Goal: Task Accomplishment & Management: Manage account settings

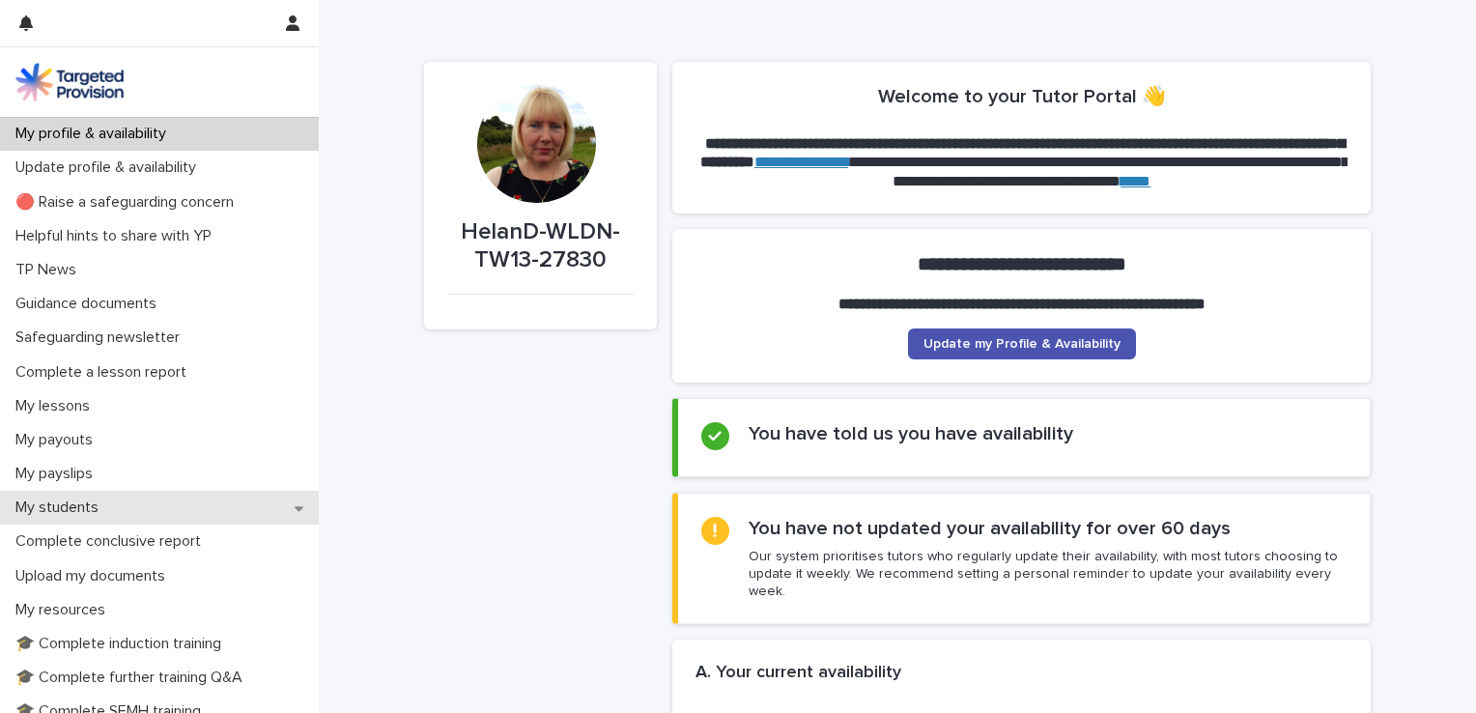
click at [64, 501] on p "My students" at bounding box center [61, 508] width 106 height 18
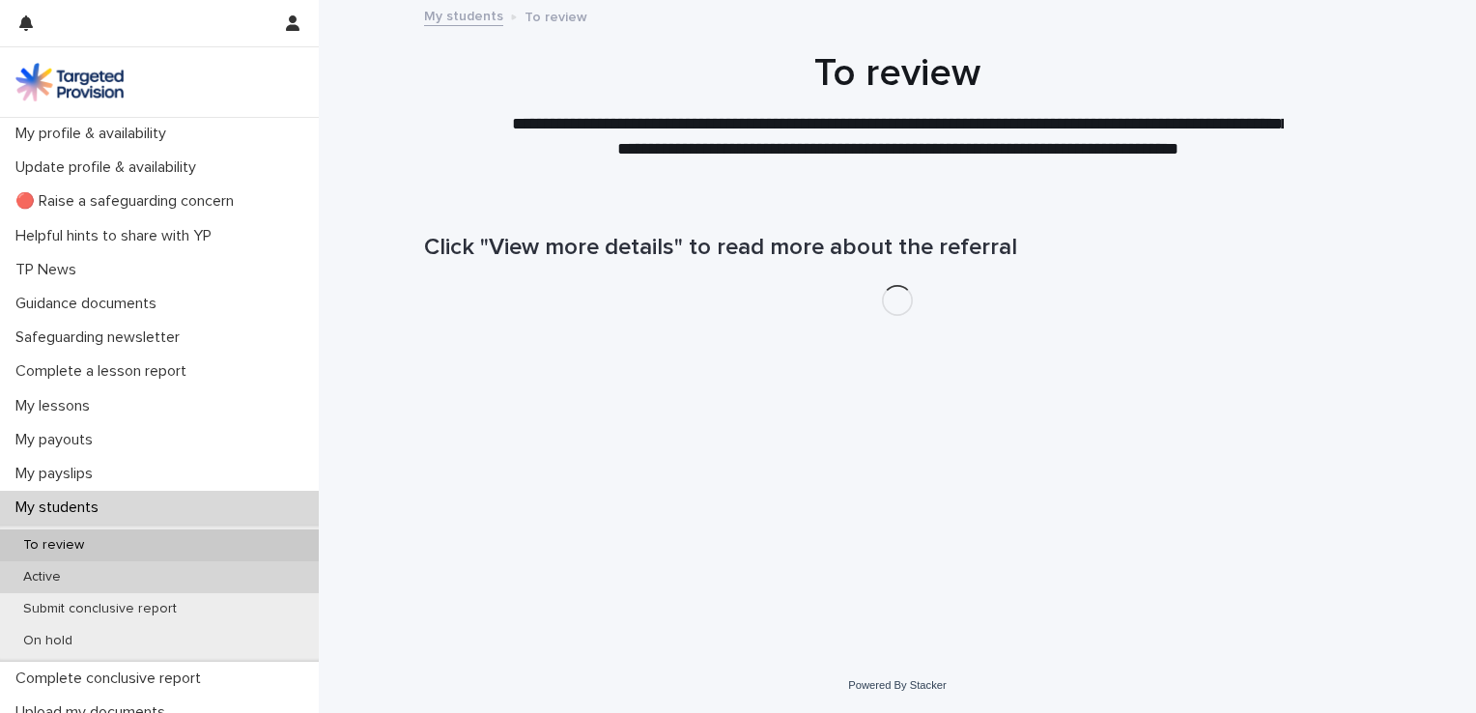
click at [49, 580] on p "Active" at bounding box center [42, 577] width 69 height 16
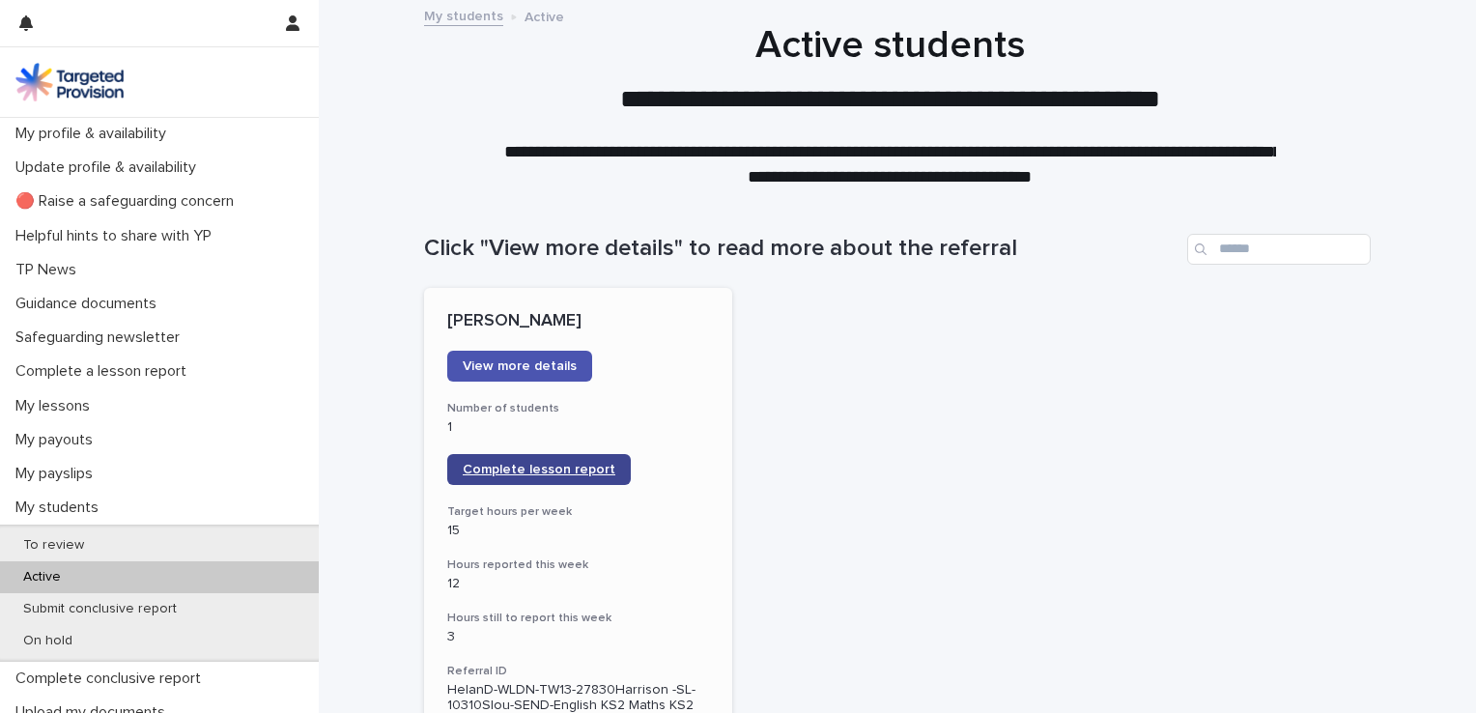
click at [507, 462] on link "Complete lesson report" at bounding box center [539, 469] width 184 height 31
click at [80, 574] on div "Active" at bounding box center [159, 577] width 319 height 32
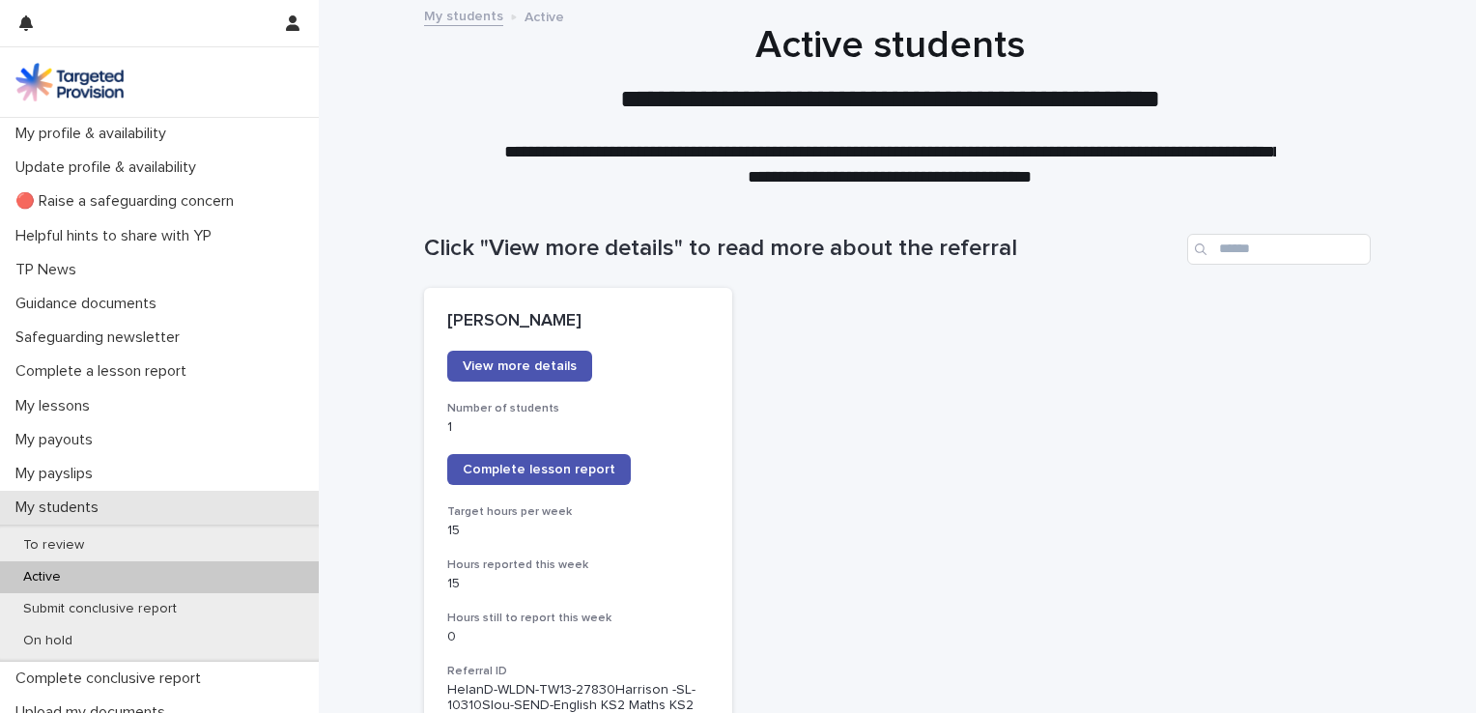
click at [67, 501] on p "My students" at bounding box center [61, 508] width 106 height 18
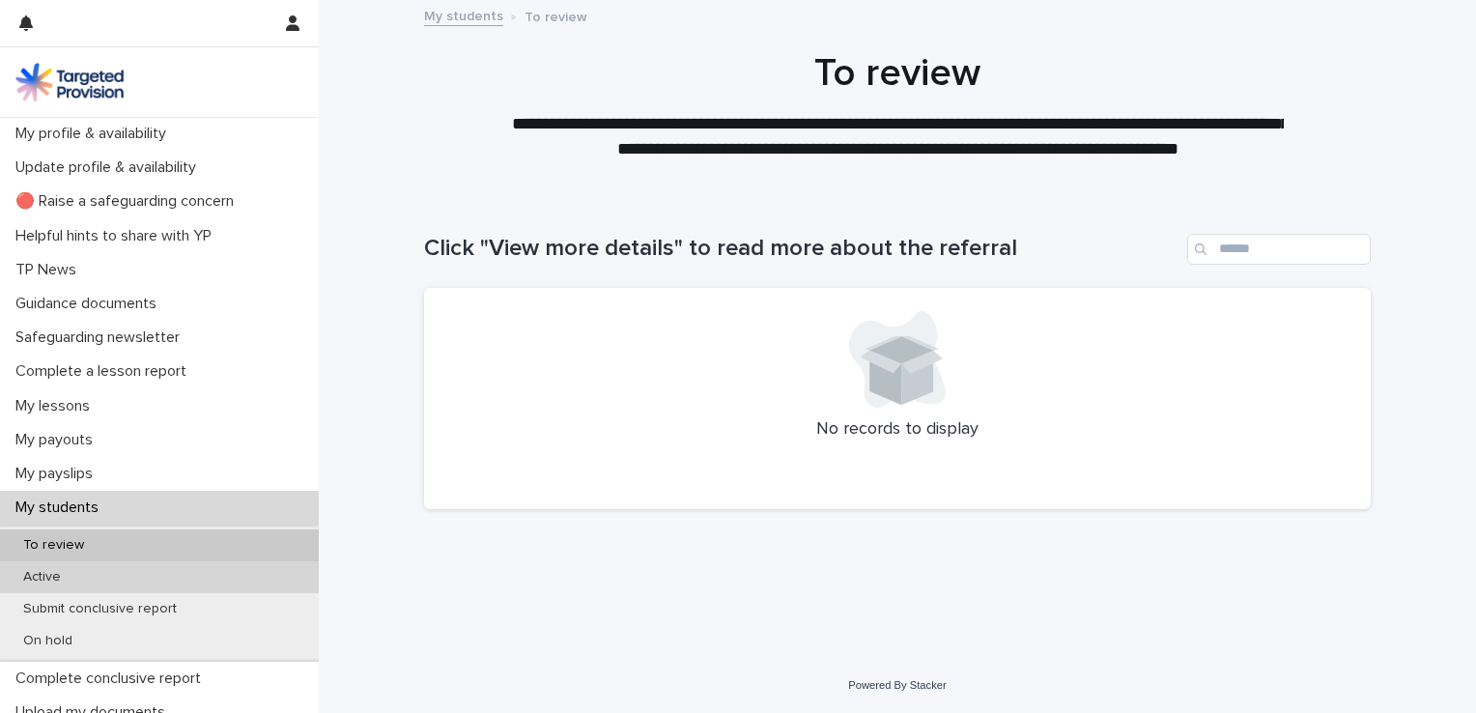
click at [54, 571] on p "Active" at bounding box center [42, 577] width 69 height 16
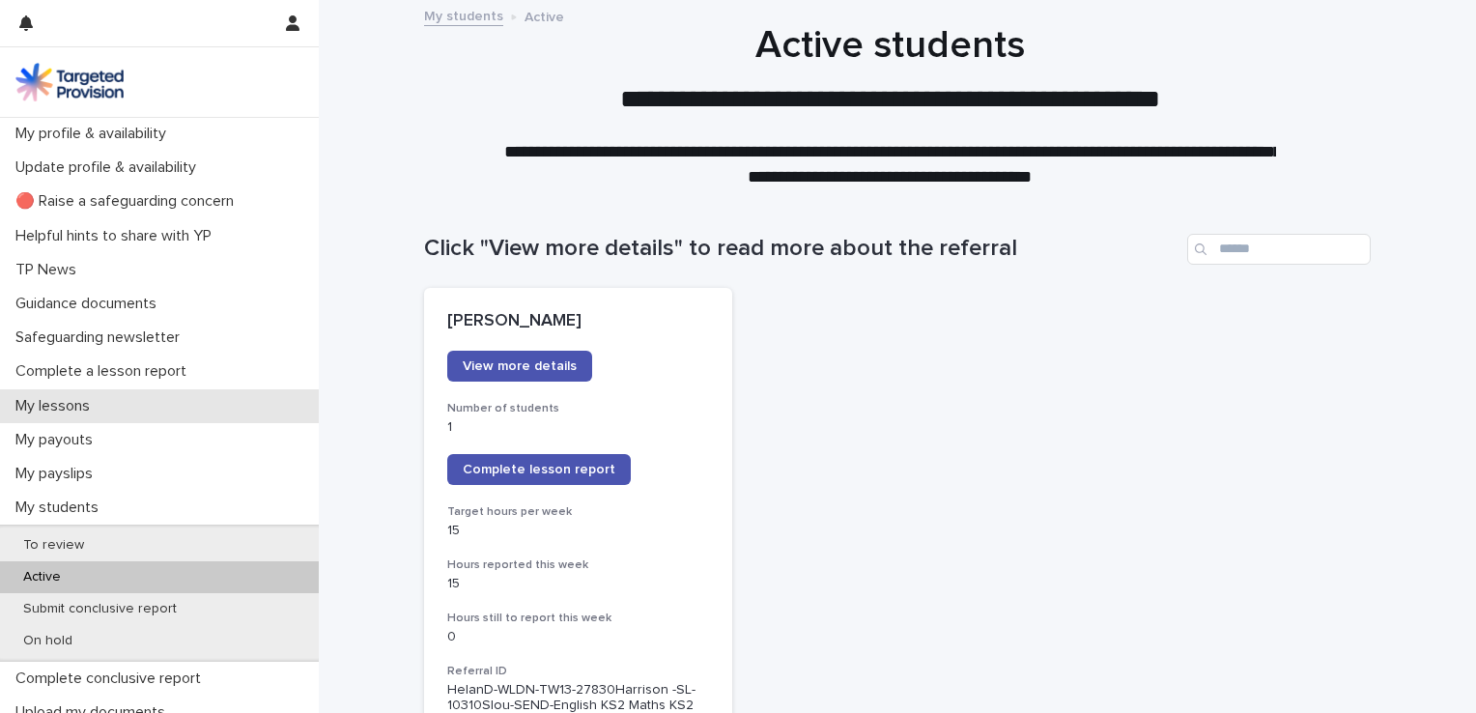
click at [66, 400] on p "My lessons" at bounding box center [57, 406] width 98 height 18
